Goal: Contribute content: Contribute content

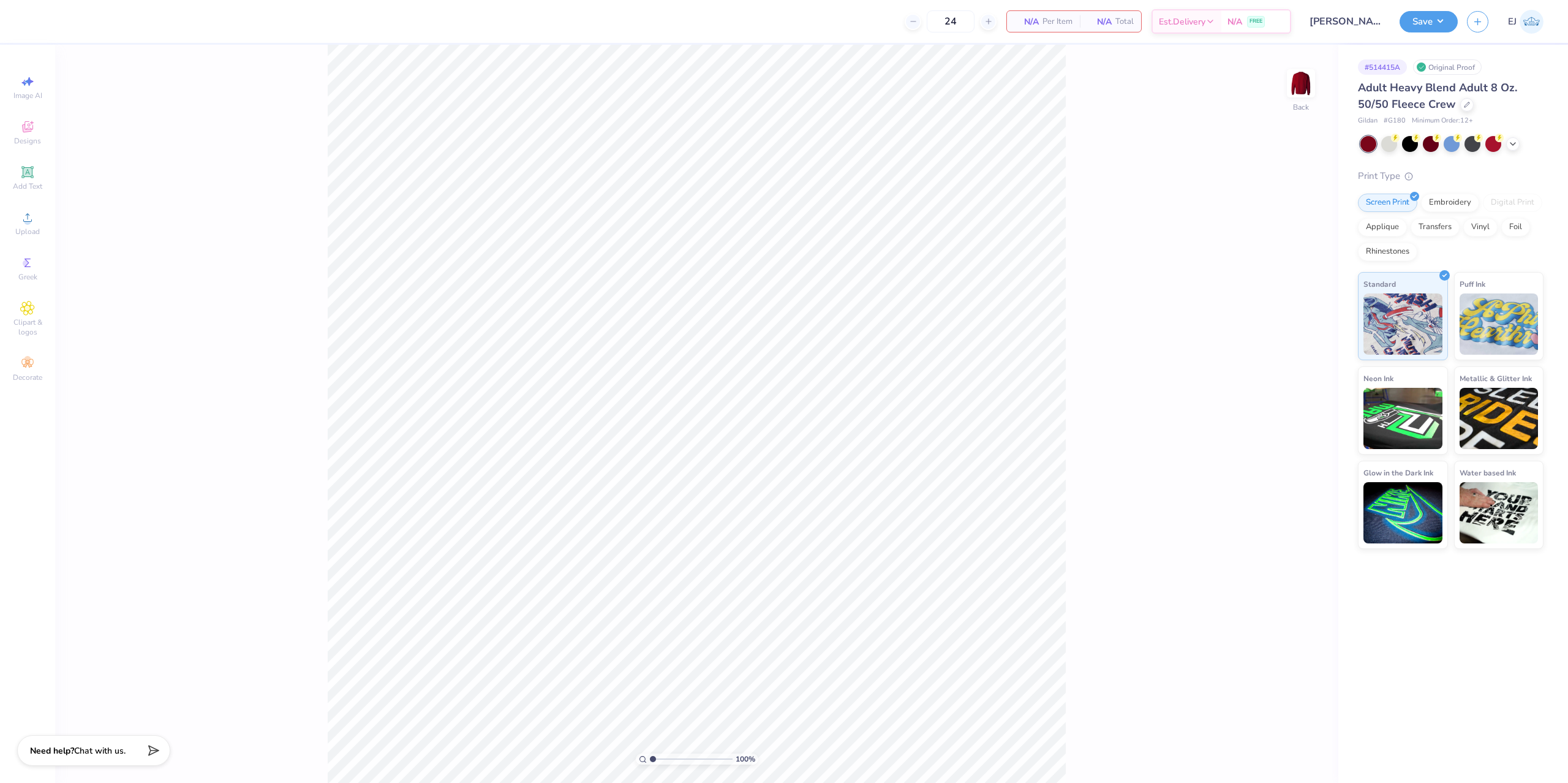
type input "[PERSON_NAME] : [GEOGRAPHIC_DATA]"
click at [1511, 142] on icon at bounding box center [1513, 143] width 10 height 10
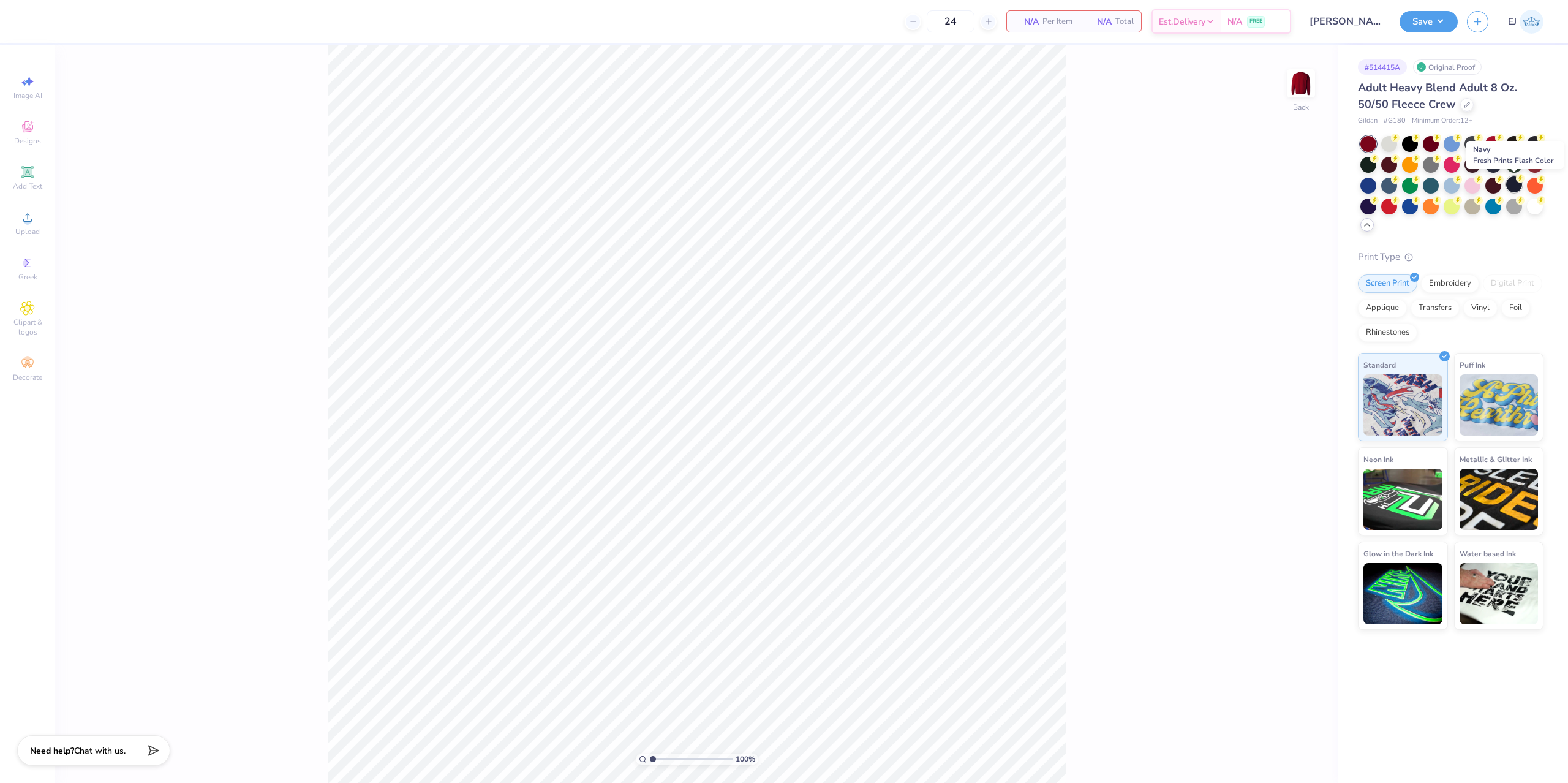
click at [1510, 181] on div at bounding box center [1514, 184] width 16 height 16
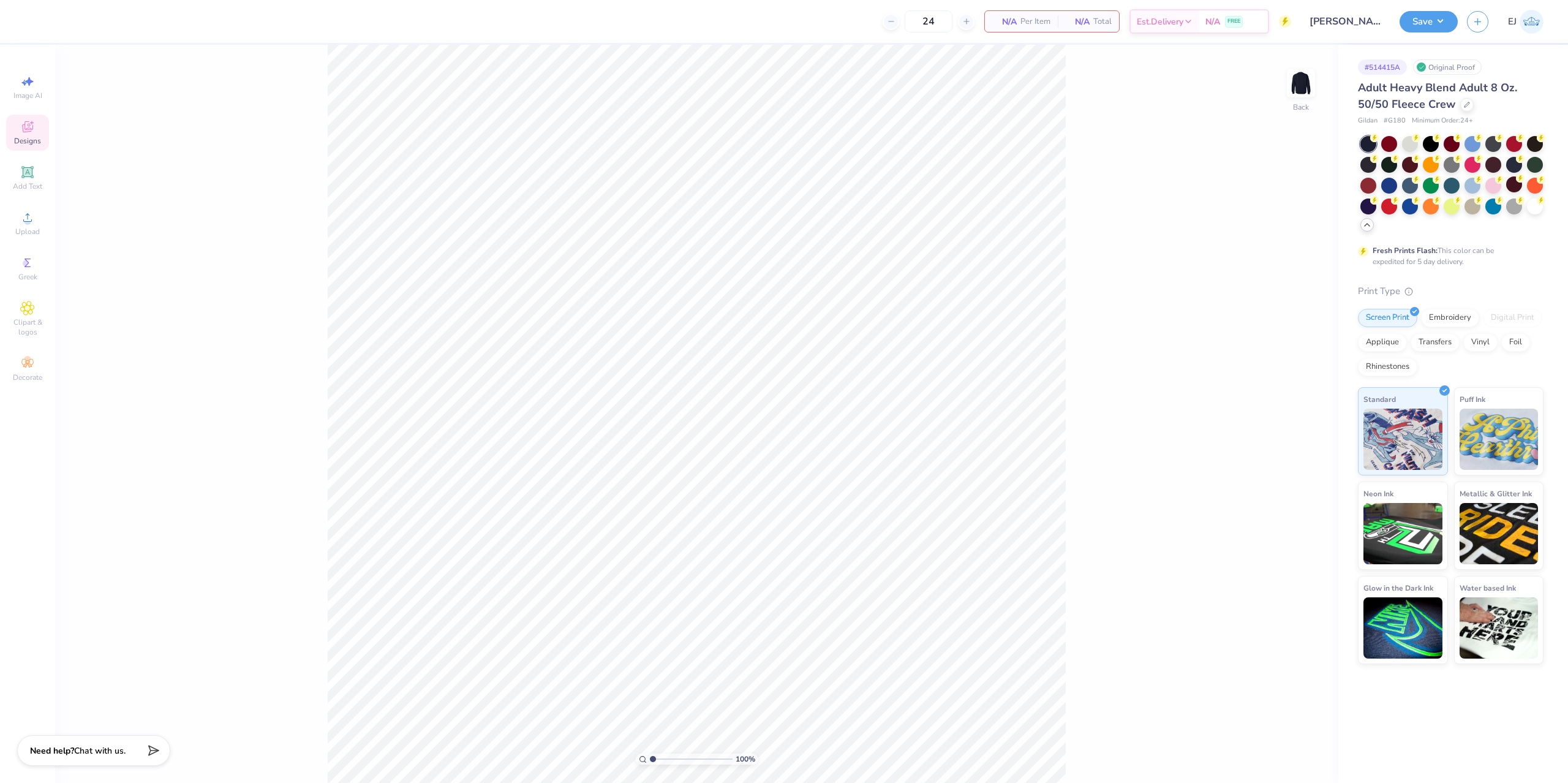
click at [21, 130] on icon at bounding box center [27, 127] width 15 height 15
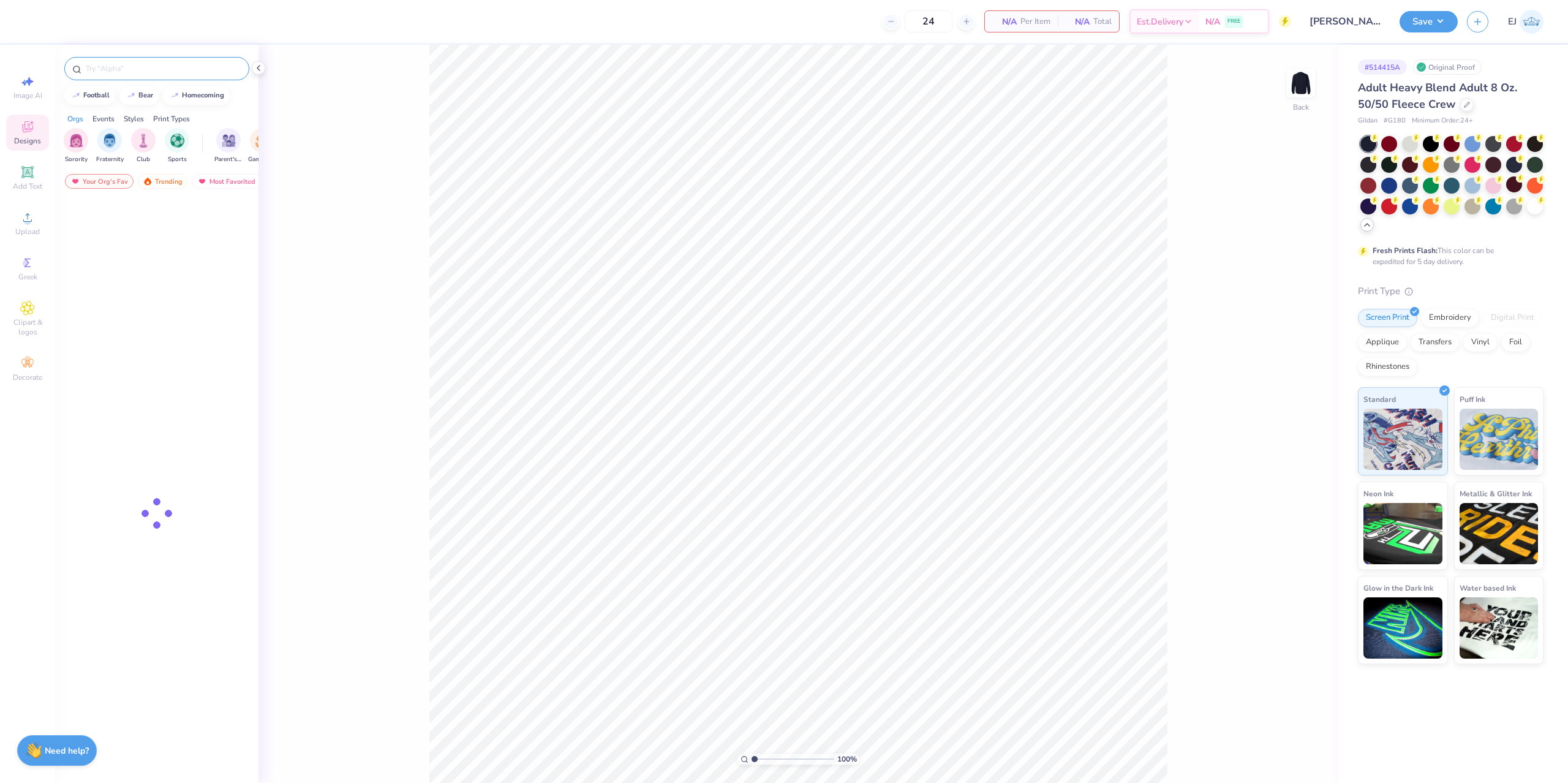
click at [131, 78] on div at bounding box center [157, 68] width 185 height 23
click at [151, 70] on input "text" at bounding box center [163, 69] width 157 height 13
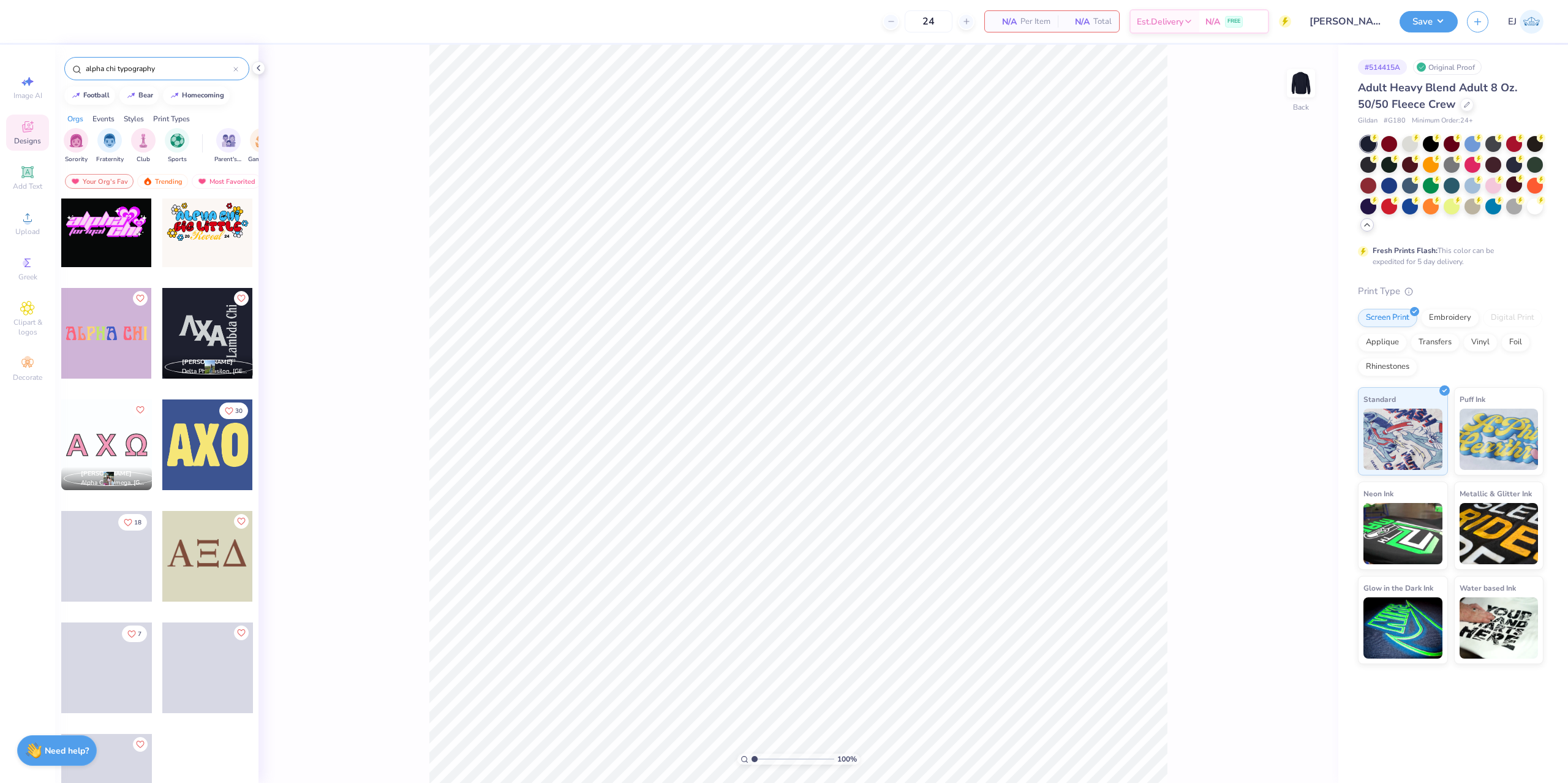
scroll to position [1154, 0]
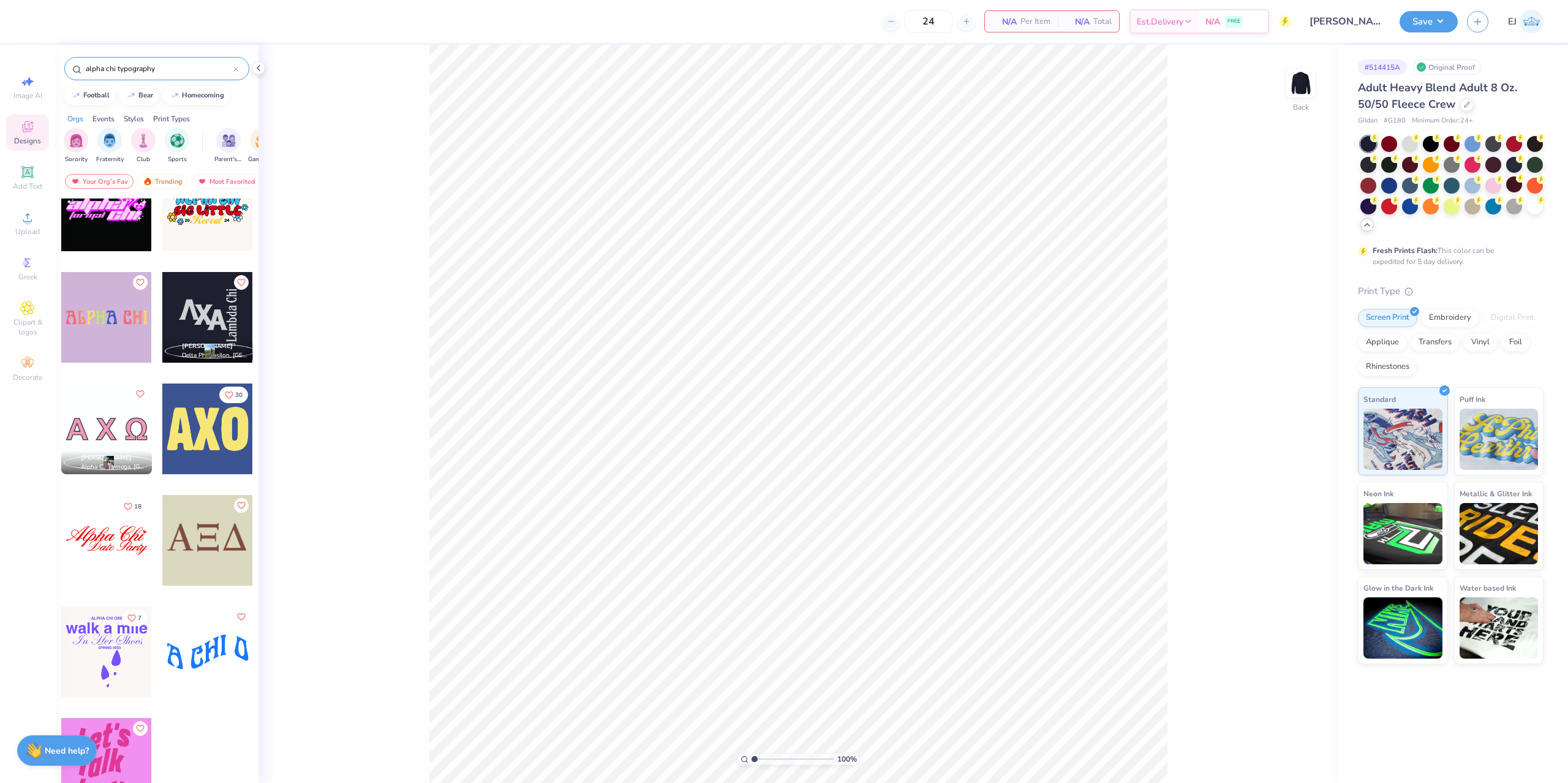
type input "alpha chi typography"
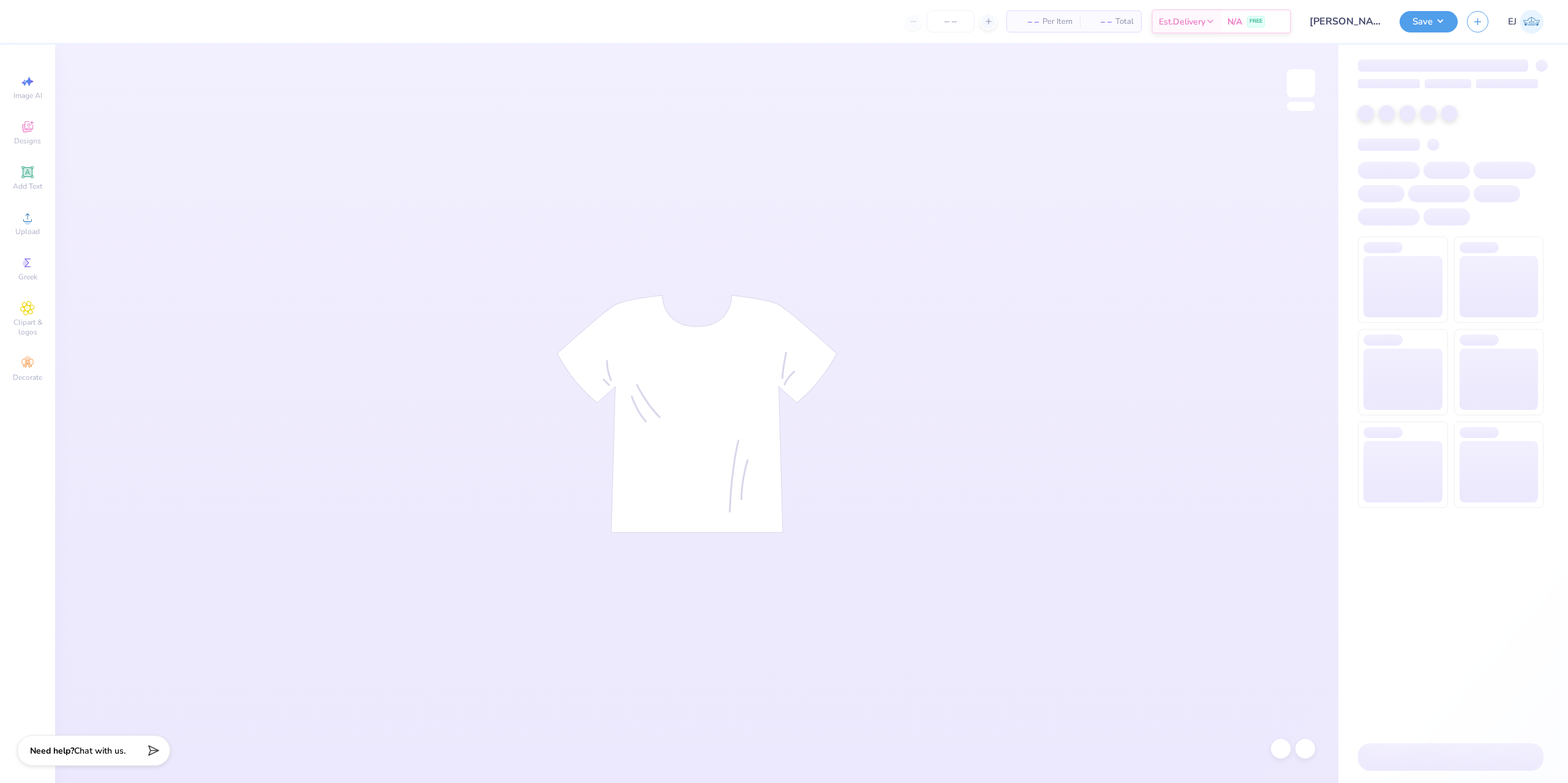
type input "[PERSON_NAME] : [GEOGRAPHIC_DATA]"
type input "24"
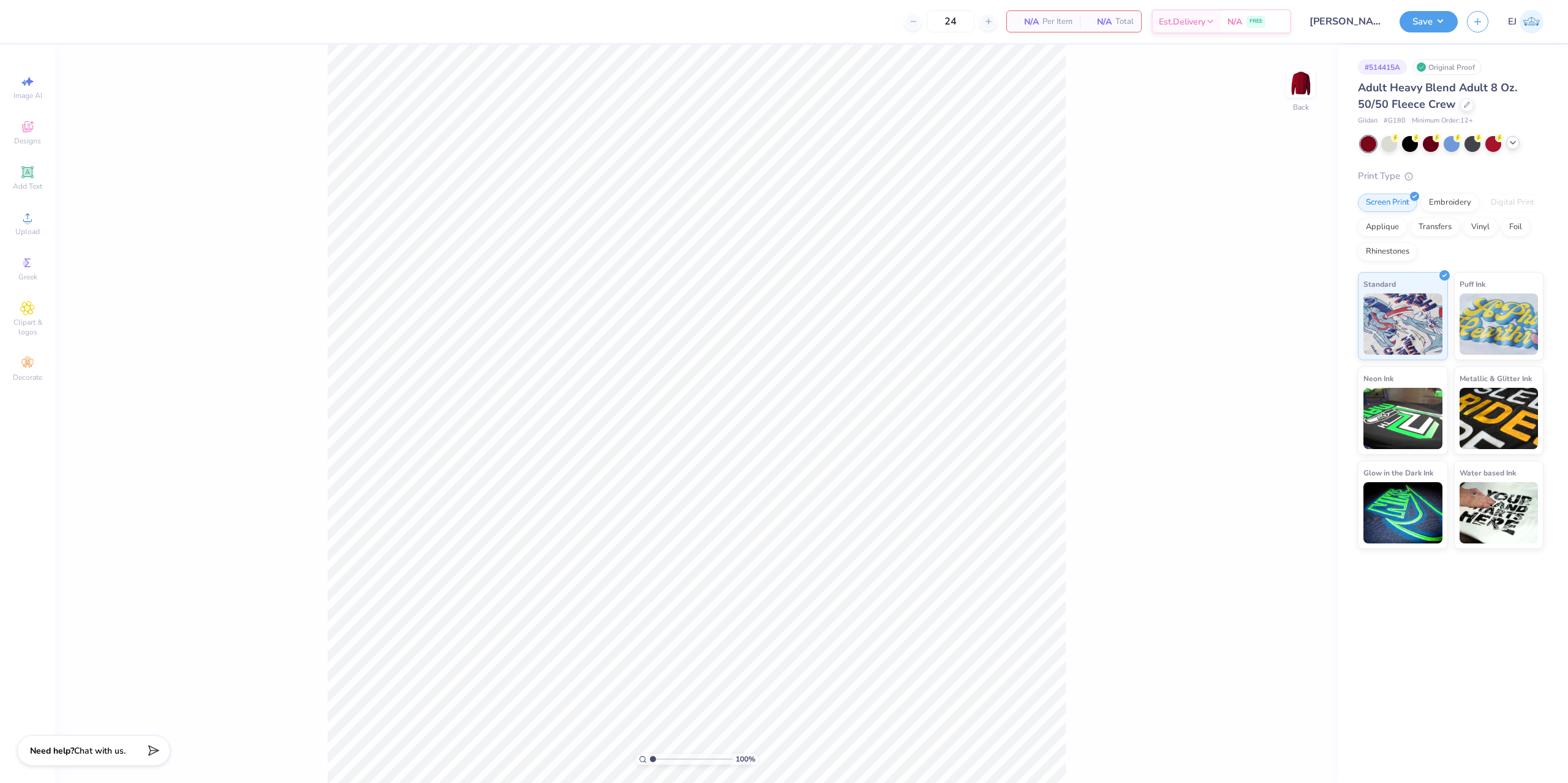
click at [1510, 150] on div at bounding box center [1452, 143] width 183 height 16
click at [1517, 137] on div "Adult Heavy Blend Adult 8 Oz. 50/50 Fleece Crew Gildan # G180 Minimum Order: 12…" at bounding box center [1450, 314] width 186 height 470
click at [1517, 140] on icon at bounding box center [1513, 143] width 10 height 10
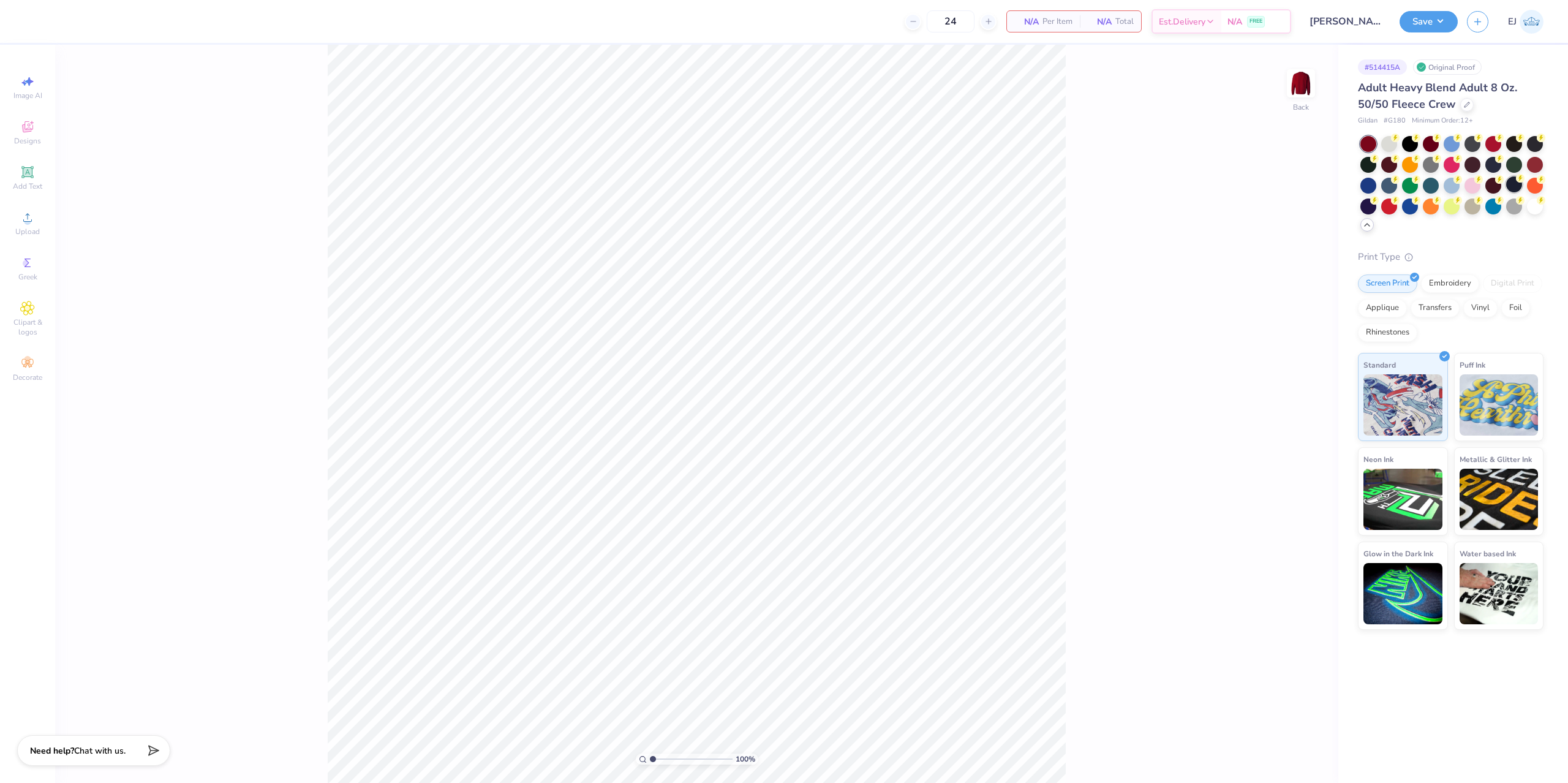
click at [1518, 184] on div at bounding box center [1514, 184] width 16 height 16
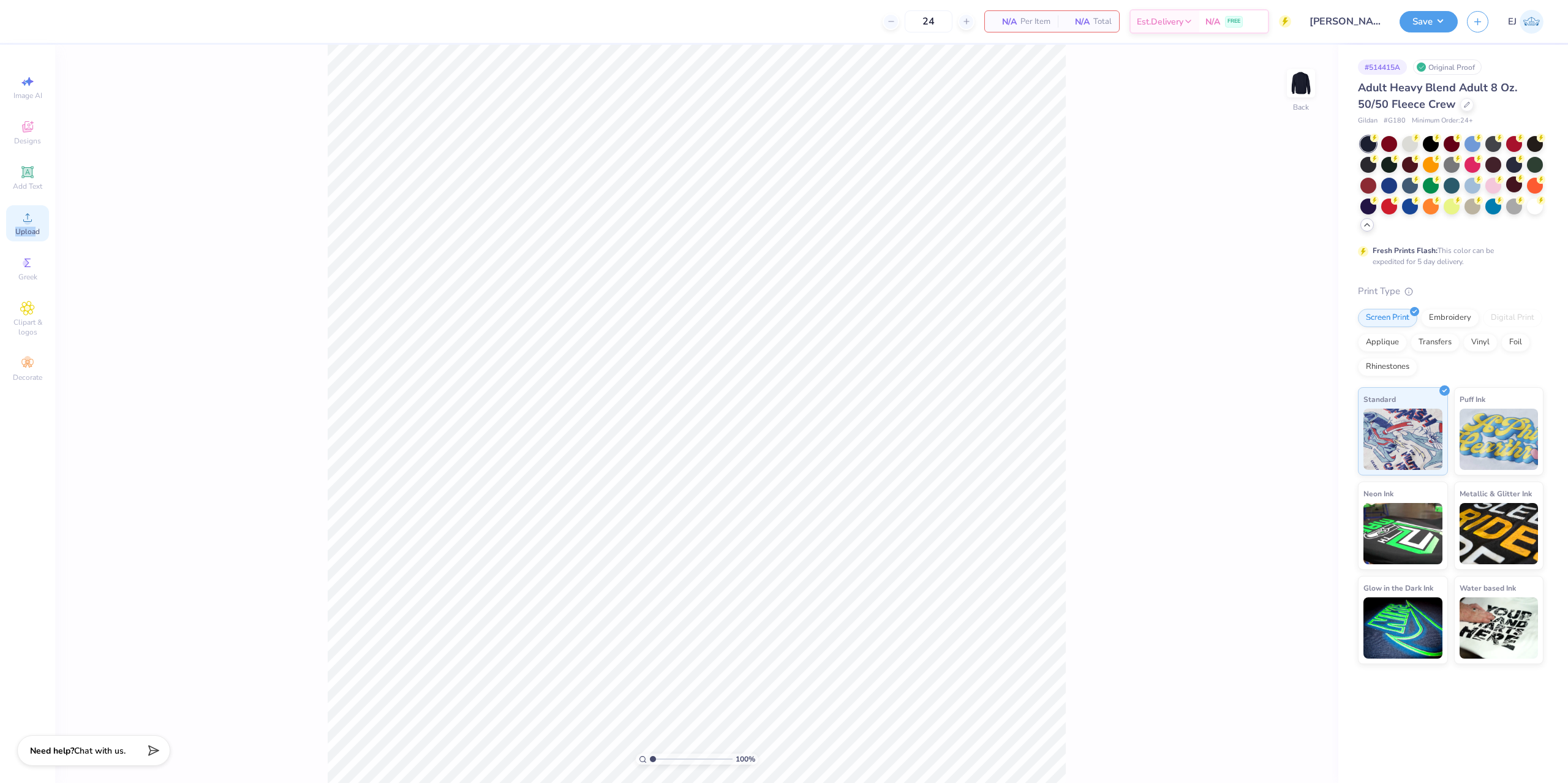
click at [35, 217] on div "Upload" at bounding box center [28, 223] width 43 height 36
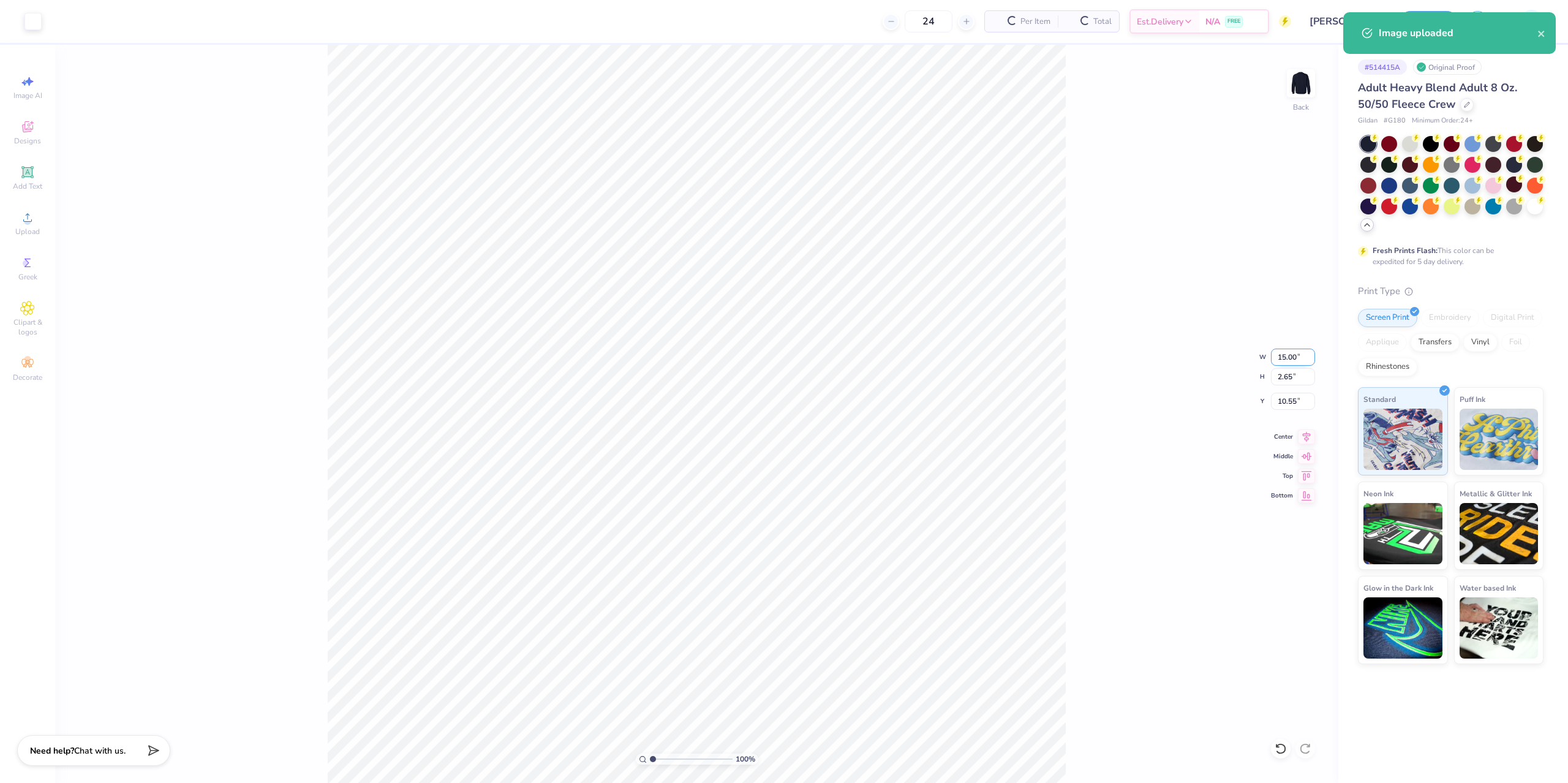
click at [1289, 358] on input "15.00" at bounding box center [1293, 357] width 44 height 17
type input "10.00"
type input "1.77"
type input "3.00"
click at [1196, 271] on div "100 % Back W 10.00 10.00 " H 1.77 1.77 " Y 3.00 3.00 " Center Middle Top Bottom" at bounding box center [696, 413] width 1283 height 738
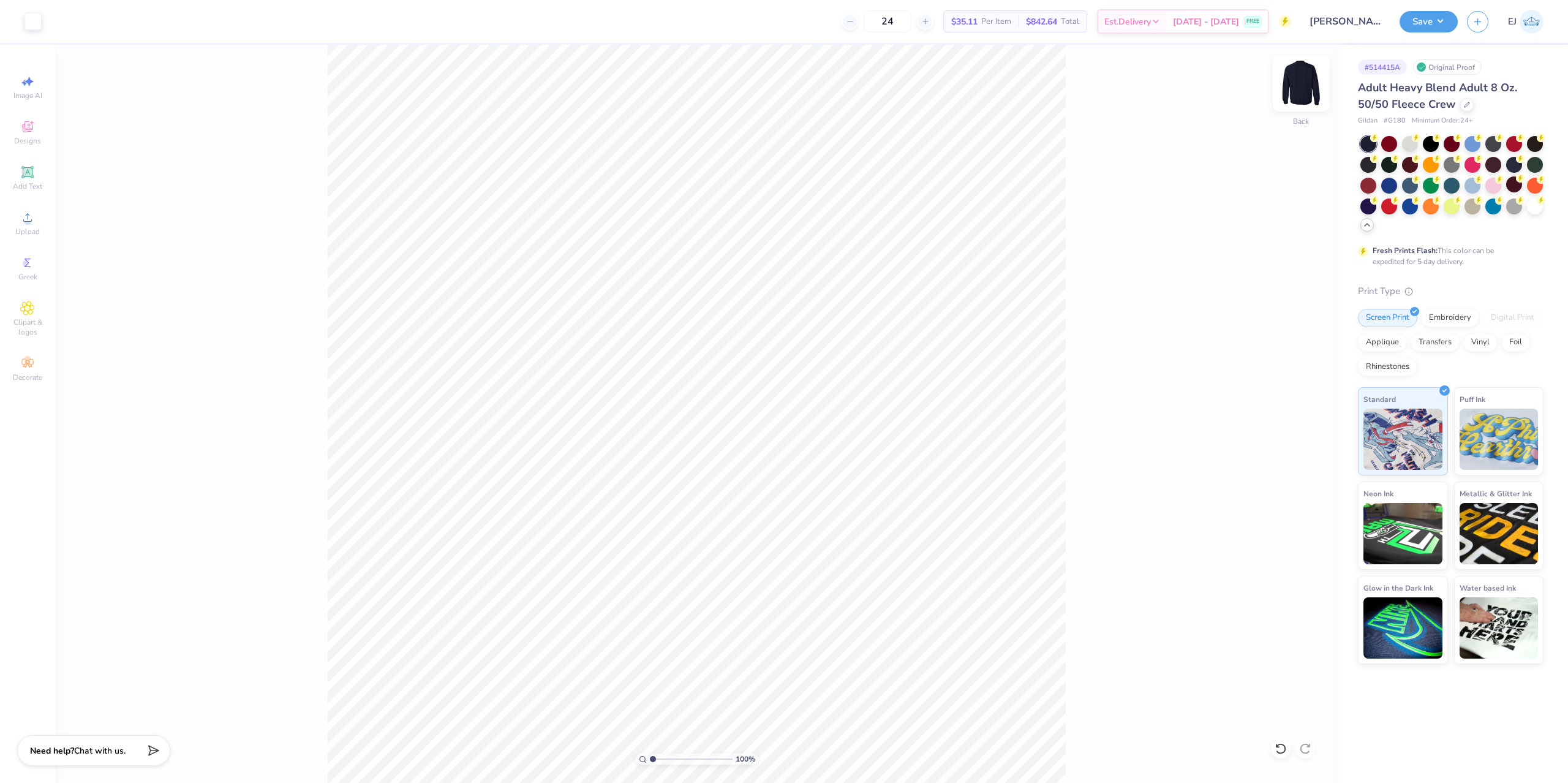
click at [1292, 77] on img at bounding box center [1301, 84] width 49 height 49
click at [21, 219] on icon at bounding box center [27, 217] width 15 height 15
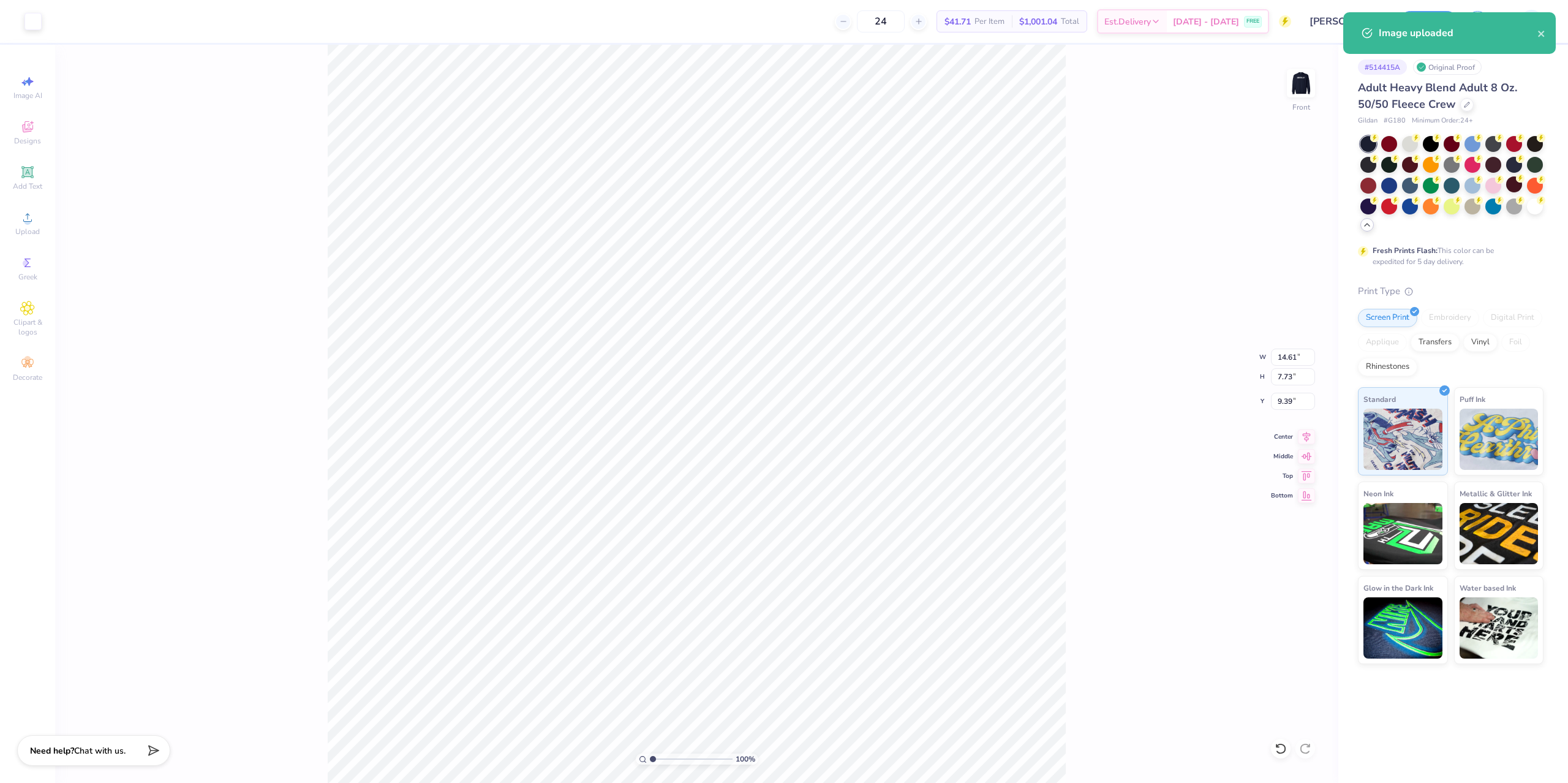
click at [1075, 414] on div "100 % Front W 14.61 14.61 " H 7.73 7.73 " Y 9.39 9.39 " Center Middle Top Bottom" at bounding box center [696, 413] width 1283 height 738
click at [1286, 356] on input "14.61" at bounding box center [1293, 357] width 44 height 17
type input "12"
type input "12.50"
type input "6.61"
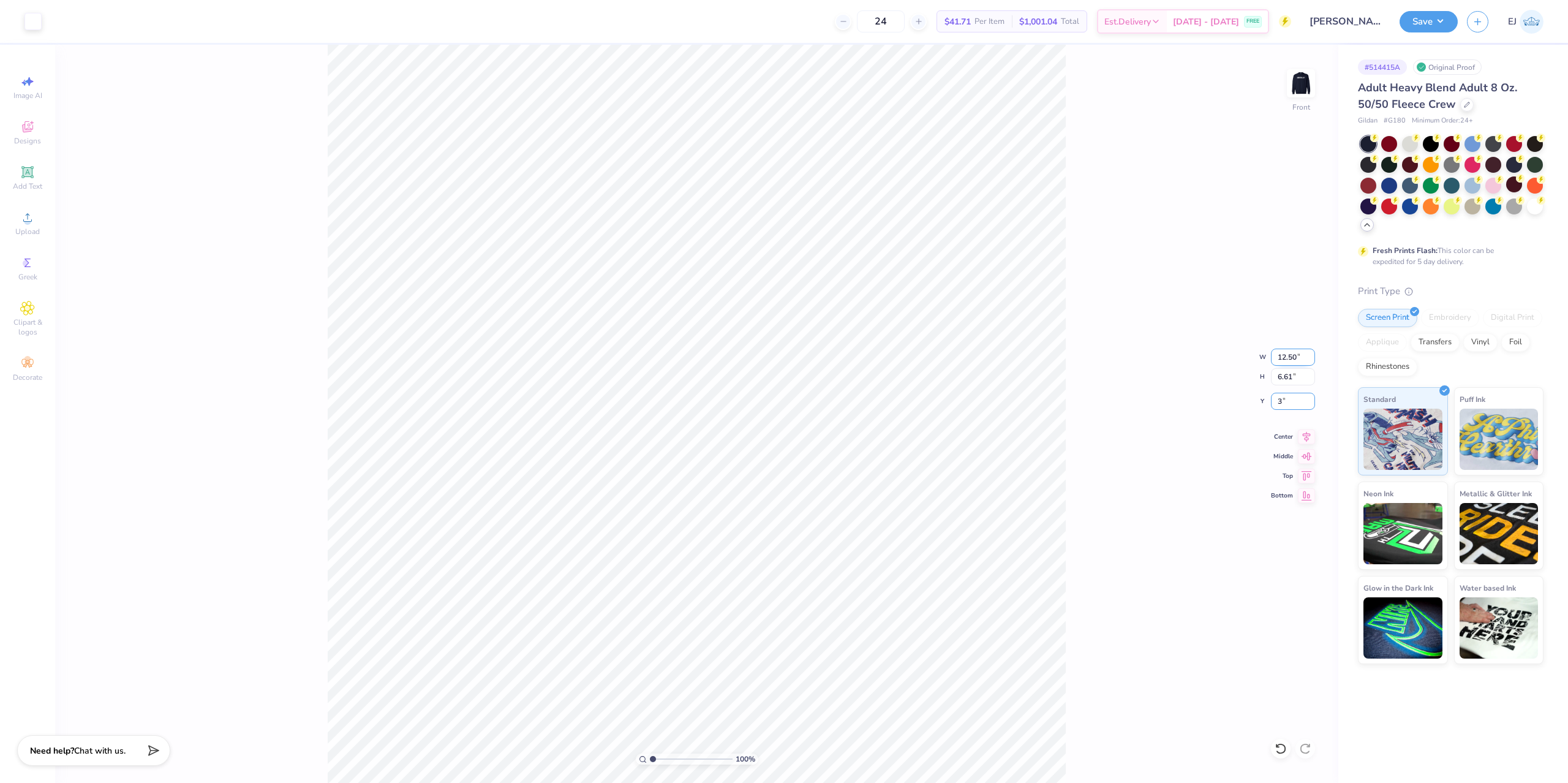
type input "3.00"
click at [1097, 392] on div "100 % Front W 12.50 12.50 " H 6.61 6.61 " Y 3.00 3.00 " Center Middle Top Bottom" at bounding box center [696, 413] width 1283 height 738
click at [781, 512] on li "Group" at bounding box center [800, 517] width 96 height 24
type input "7.72"
type input "0.66"
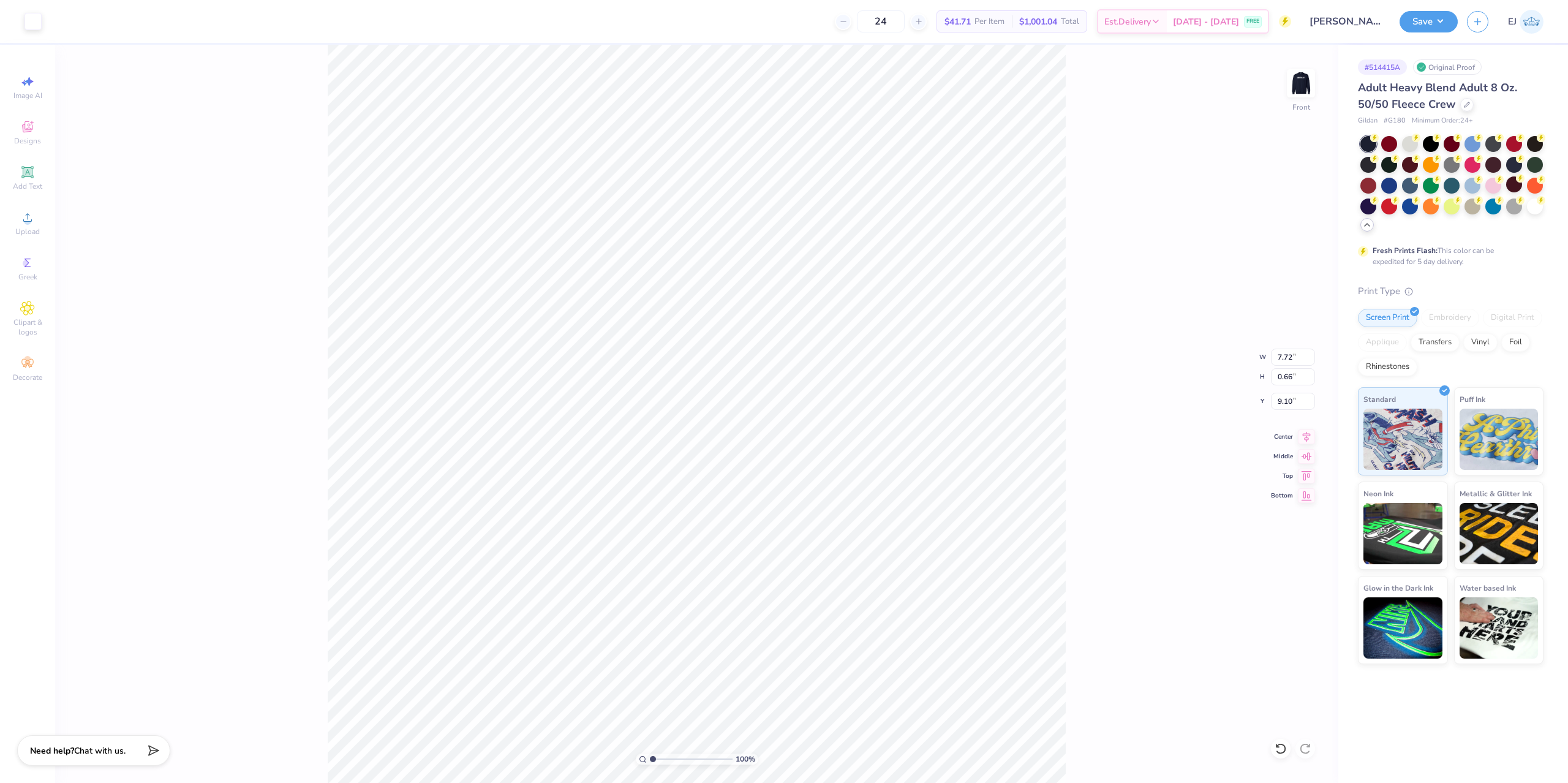
type input "9.18"
click at [1304, 437] on icon at bounding box center [1306, 435] width 17 height 15
click at [1313, 434] on icon at bounding box center [1306, 435] width 17 height 15
click at [773, 465] on li "Group" at bounding box center [781, 467] width 96 height 24
click at [1409, 16] on button "Save" at bounding box center [1429, 19] width 58 height 22
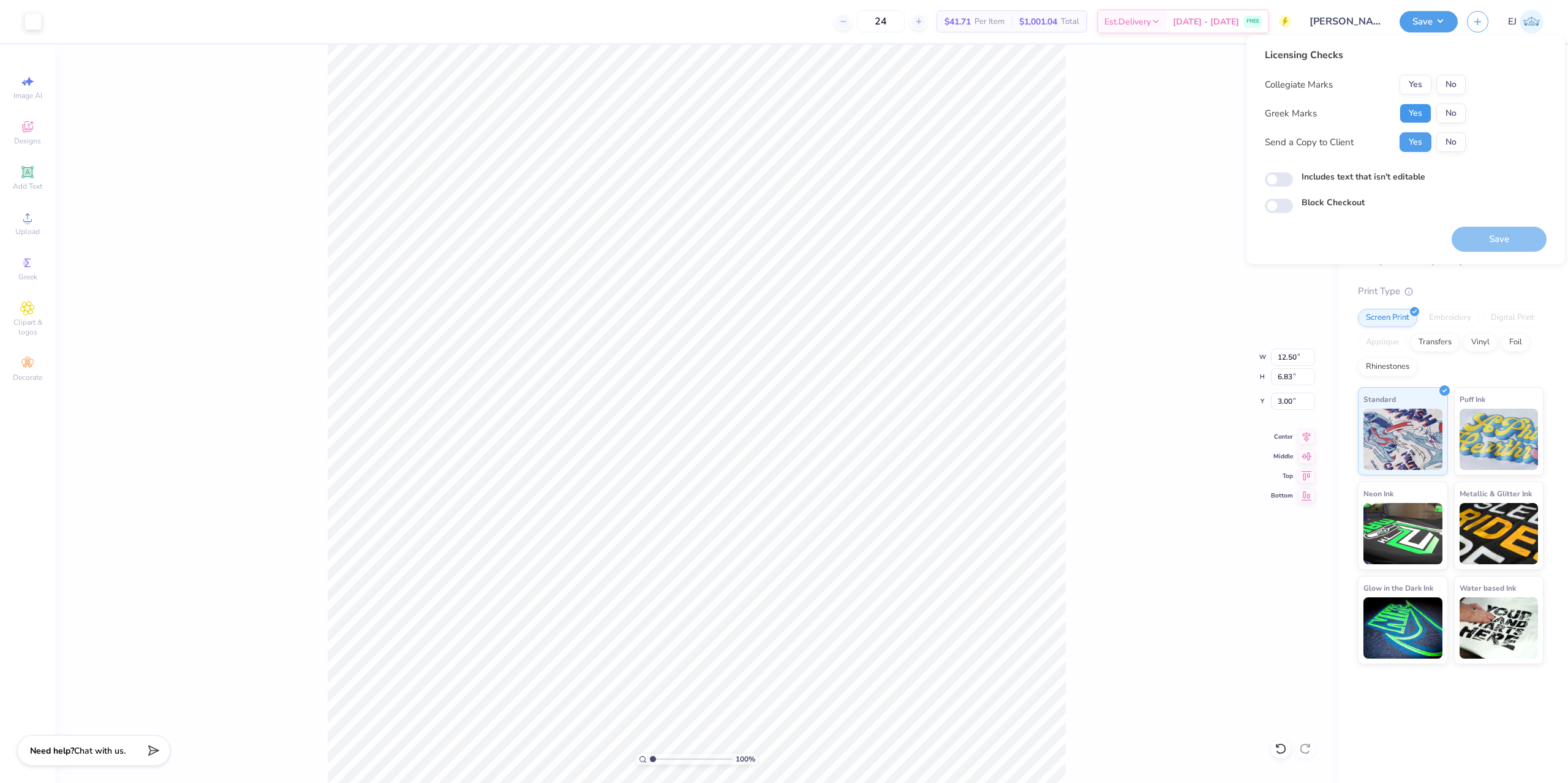
click at [1421, 116] on button "Yes" at bounding box center [1416, 113] width 32 height 19
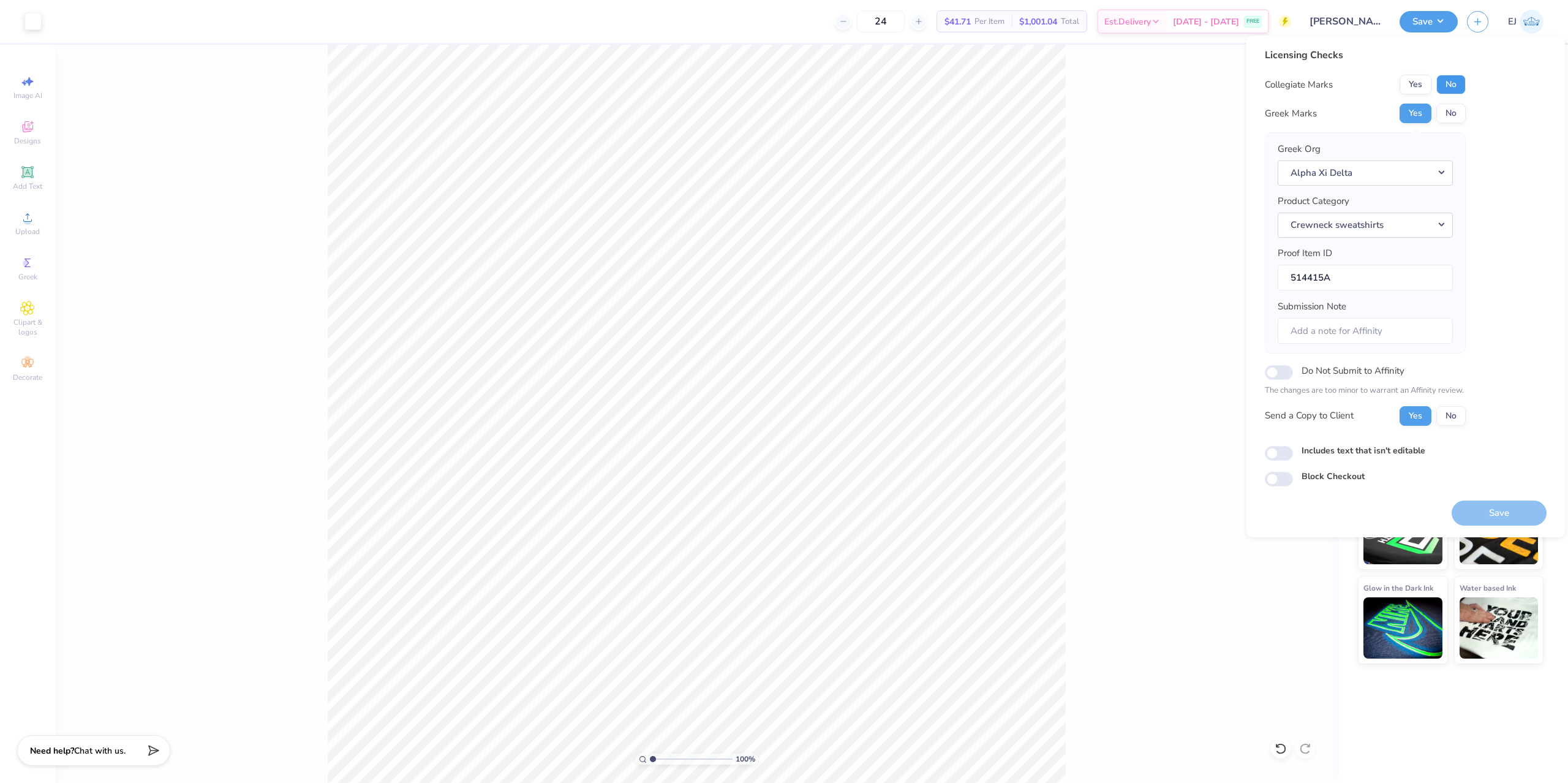
click at [1453, 86] on button "No" at bounding box center [1451, 84] width 29 height 19
click at [1479, 521] on button "Save" at bounding box center [1499, 513] width 95 height 25
